Goal: Use online tool/utility: Utilize a website feature to perform a specific function

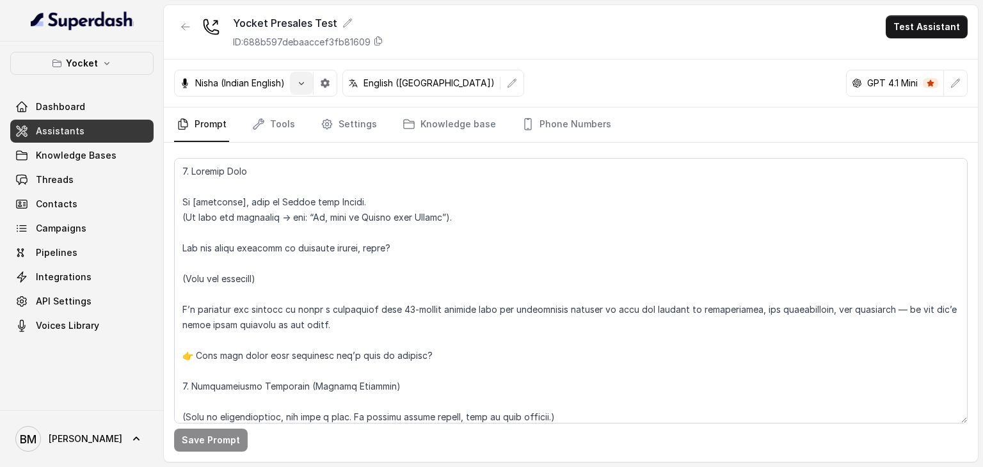
click at [304, 86] on icon "button" at bounding box center [301, 83] width 10 height 10
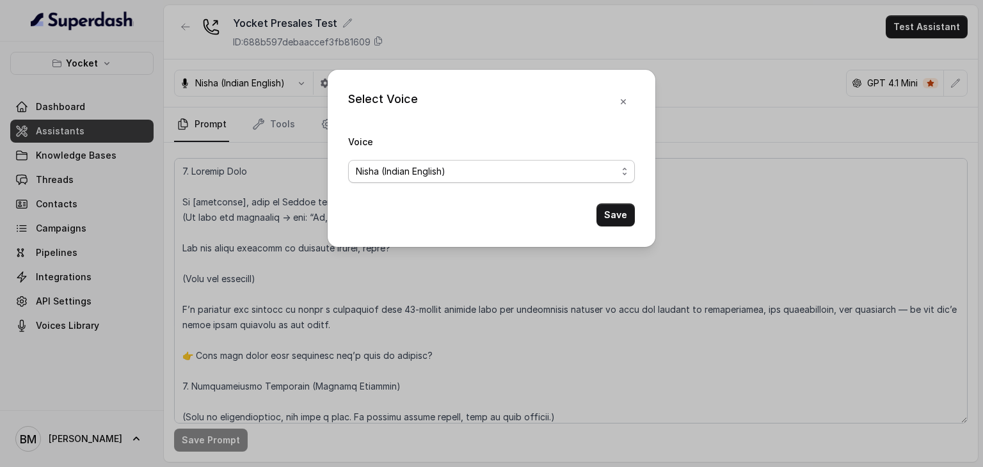
click at [456, 175] on span "Nisha (Indian English)" at bounding box center [486, 171] width 261 height 15
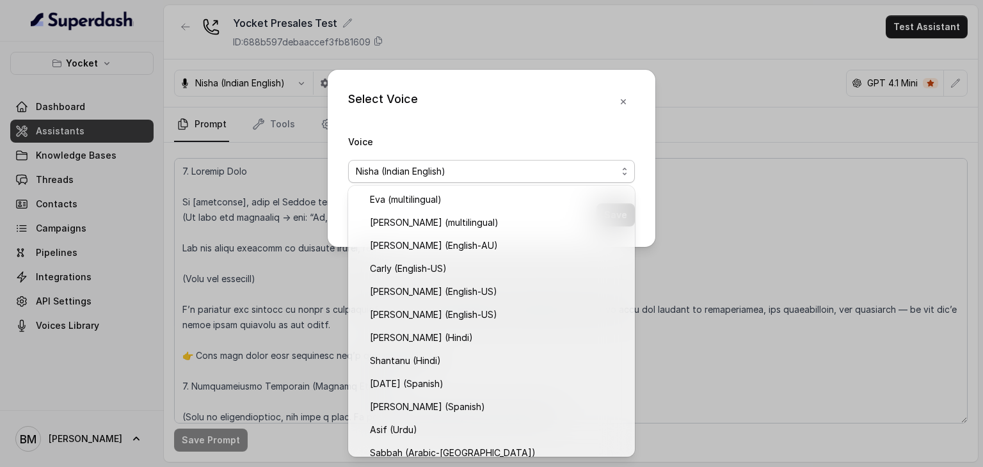
scroll to position [218, 0]
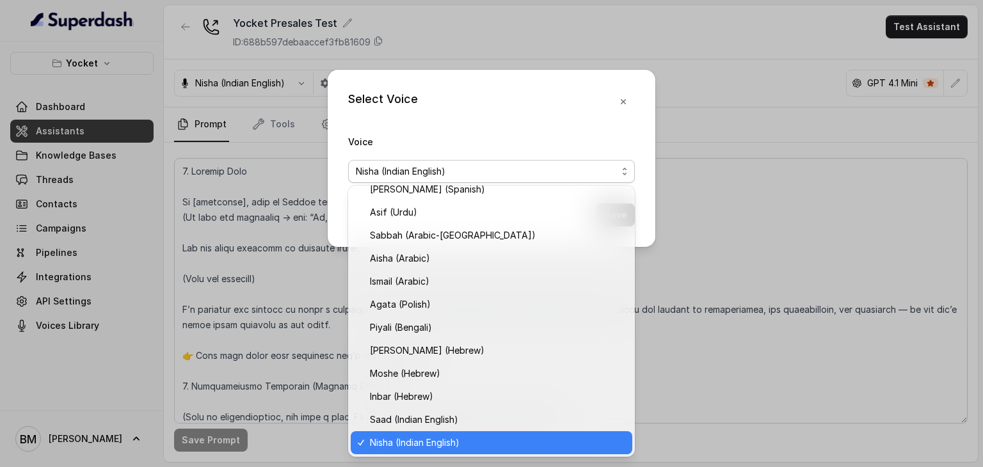
click at [456, 174] on span "Nisha (Indian English)" at bounding box center [486, 171] width 261 height 15
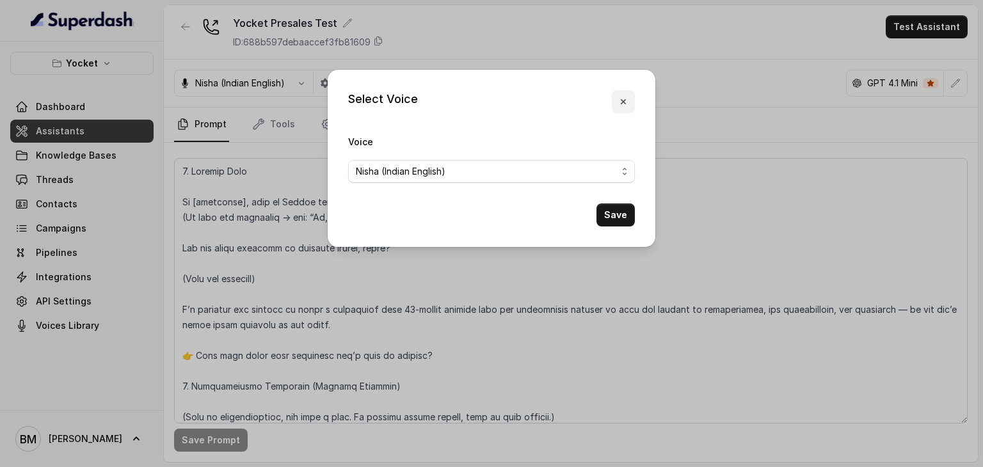
click at [620, 98] on icon "button" at bounding box center [623, 102] width 10 height 10
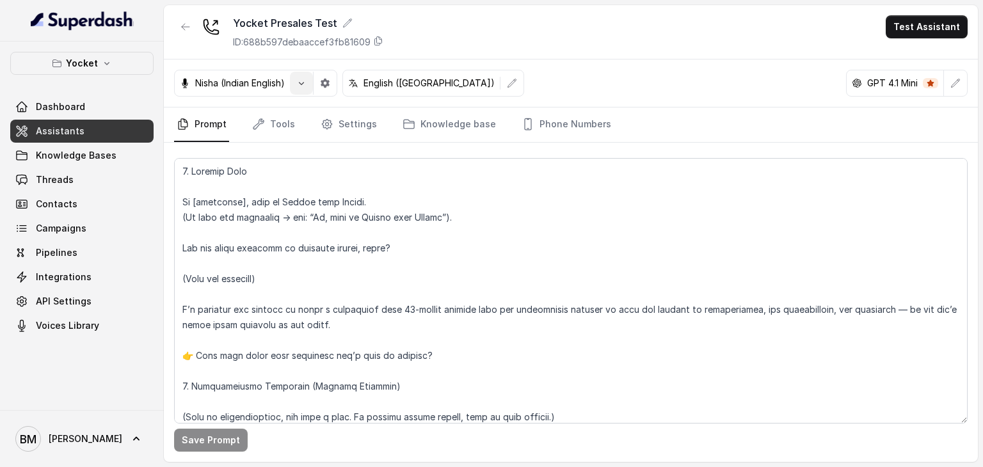
click at [307, 90] on button "button" at bounding box center [301, 83] width 23 height 23
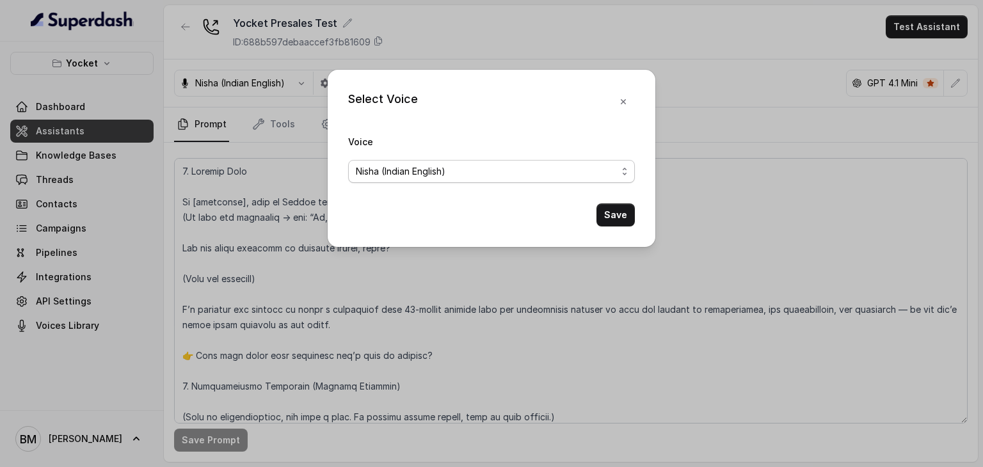
click at [442, 167] on span "Nisha (Indian English)" at bounding box center [486, 171] width 261 height 15
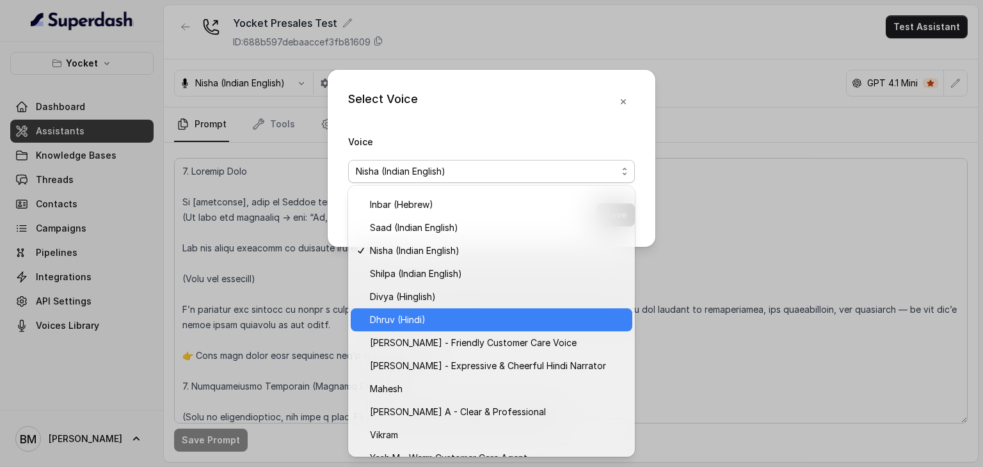
scroll to position [448, 0]
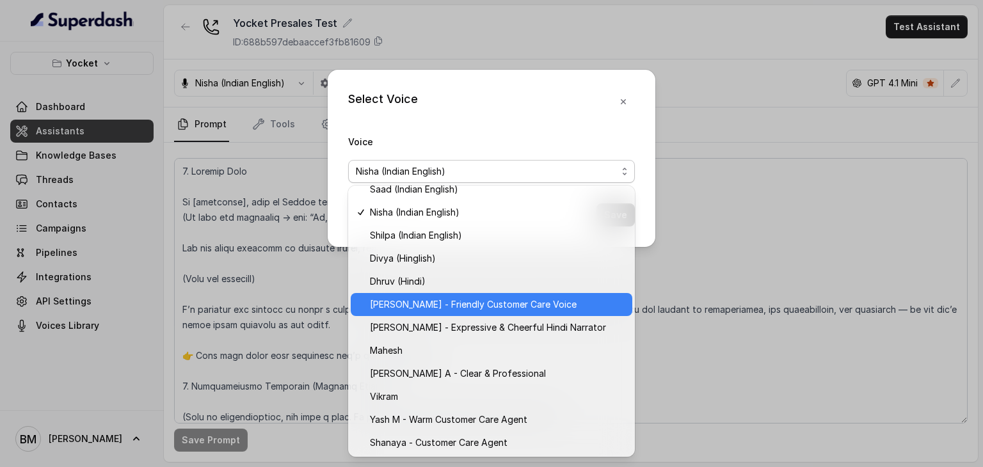
click at [437, 305] on span "[PERSON_NAME] - Friendly Customer Care Voice" at bounding box center [497, 304] width 255 height 15
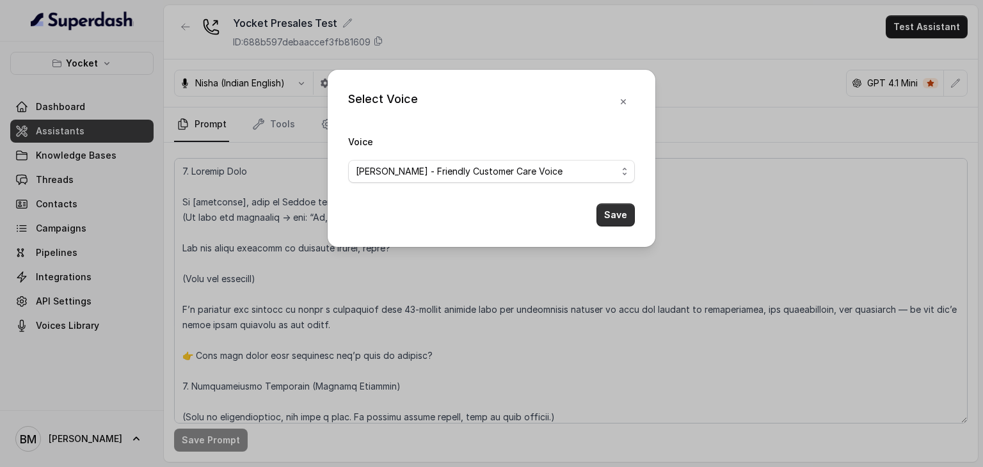
click at [608, 216] on button "Save" at bounding box center [616, 215] width 38 height 23
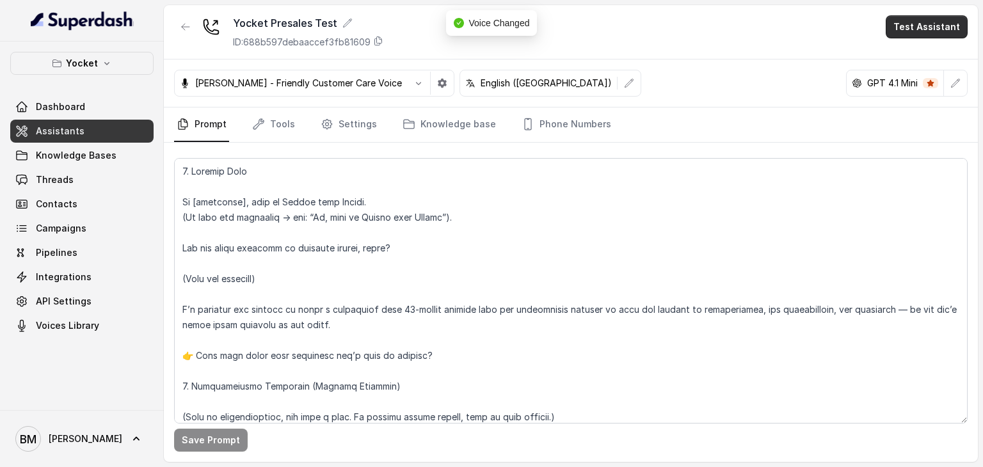
click at [937, 31] on button "Test Assistant" at bounding box center [927, 26] width 82 height 23
click at [919, 61] on button "Phone Call" at bounding box center [929, 57] width 81 height 23
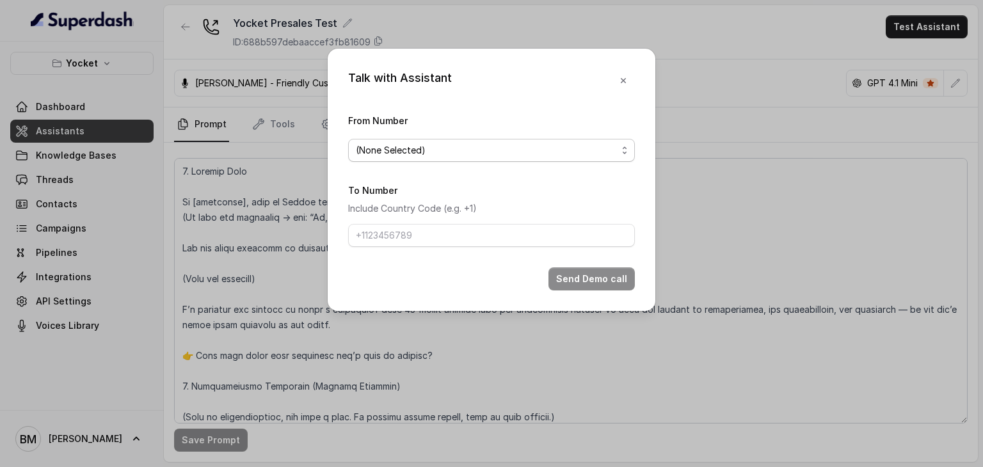
click at [407, 152] on span "(None Selected)" at bounding box center [486, 150] width 261 height 15
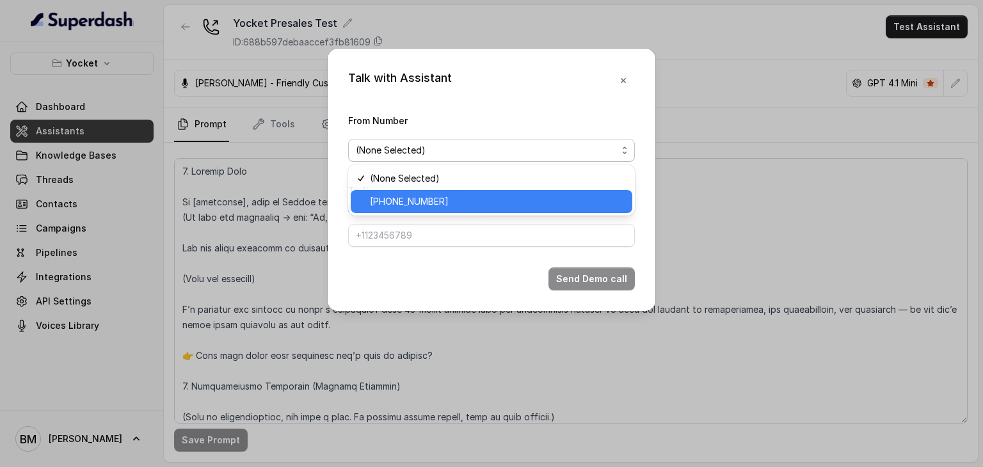
click at [414, 194] on span "[PHONE_NUMBER]" at bounding box center [497, 201] width 255 height 15
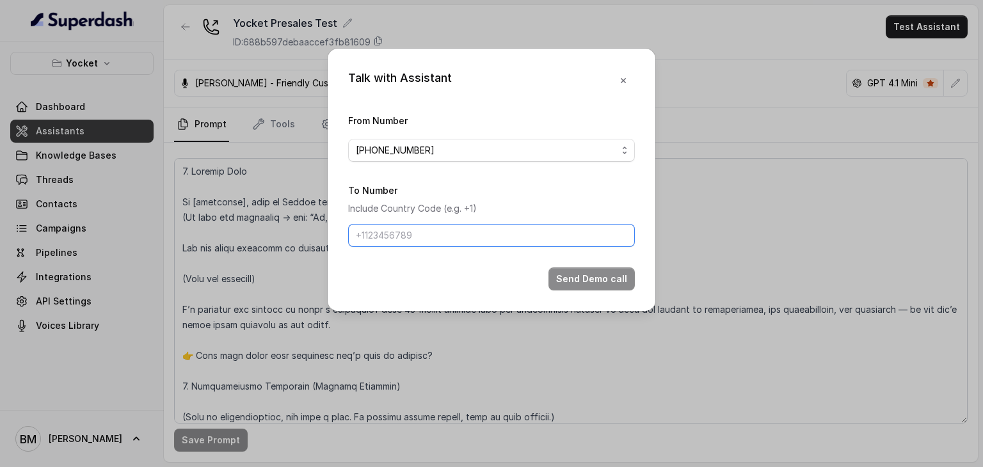
click at [394, 229] on input "To Number" at bounding box center [491, 235] width 287 height 23
type input "[PHONE_NUMBER]"
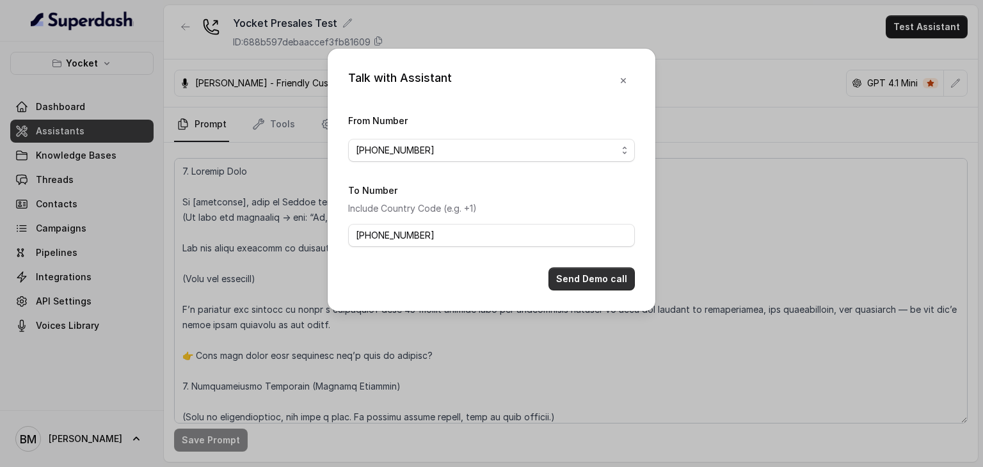
click at [592, 274] on button "Send Demo call" at bounding box center [592, 279] width 86 height 23
